Goal: Navigation & Orientation: Go to known website

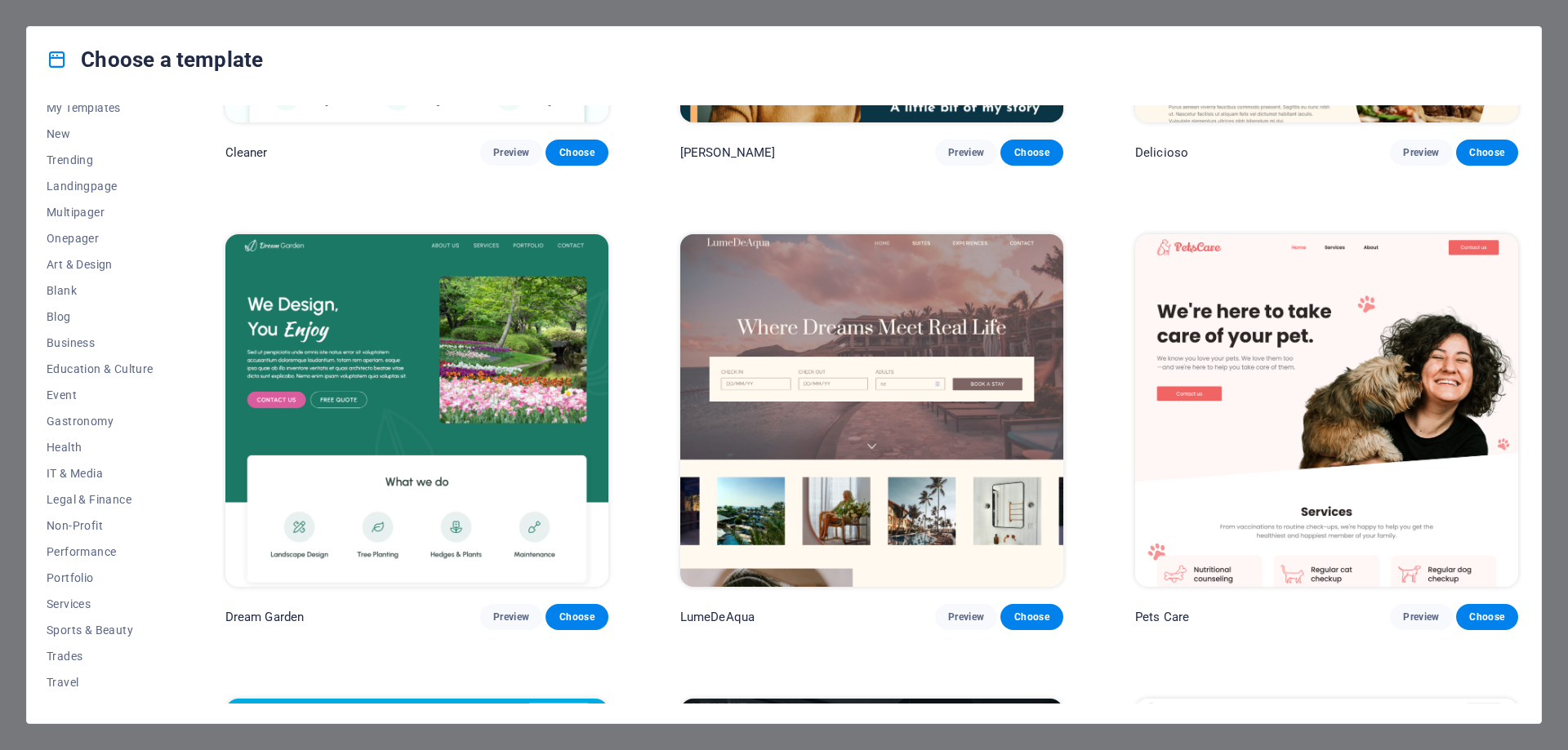
scroll to position [54, 0]
